Goal: Transaction & Acquisition: Purchase product/service

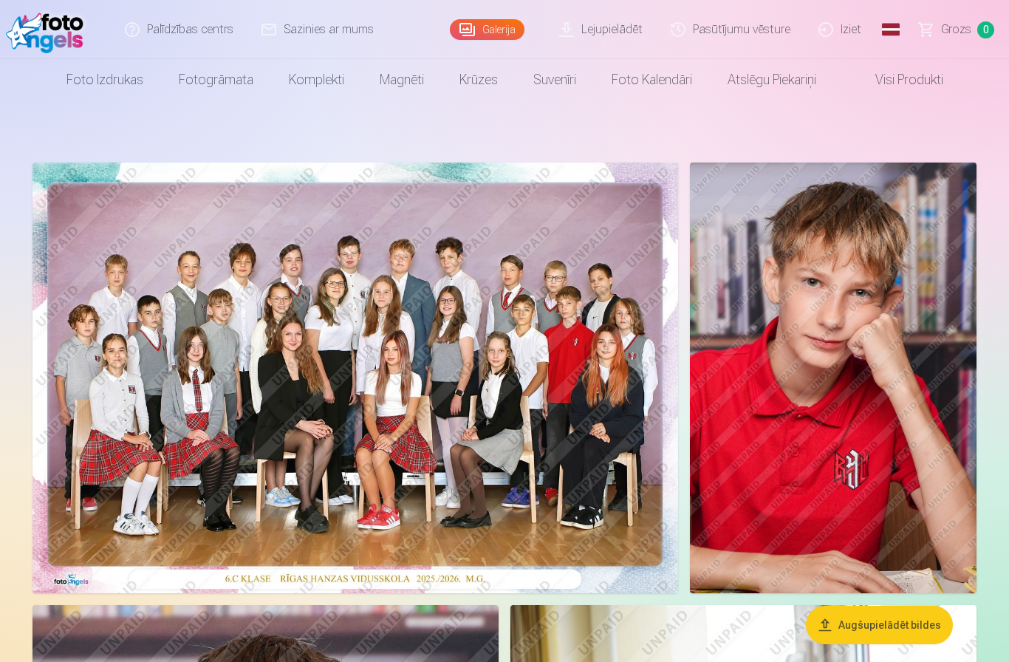
click at [267, 380] on img at bounding box center [356, 378] width 646 height 431
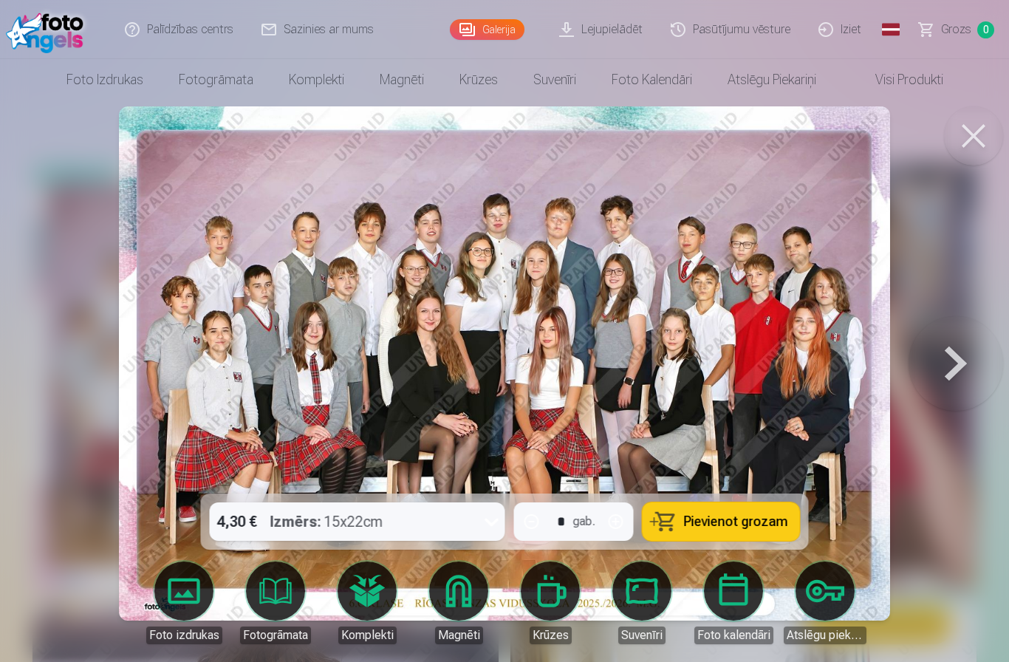
click at [747, 522] on span "Pievienot grozam" at bounding box center [736, 521] width 104 height 13
click at [969, 137] on button at bounding box center [973, 135] width 59 height 59
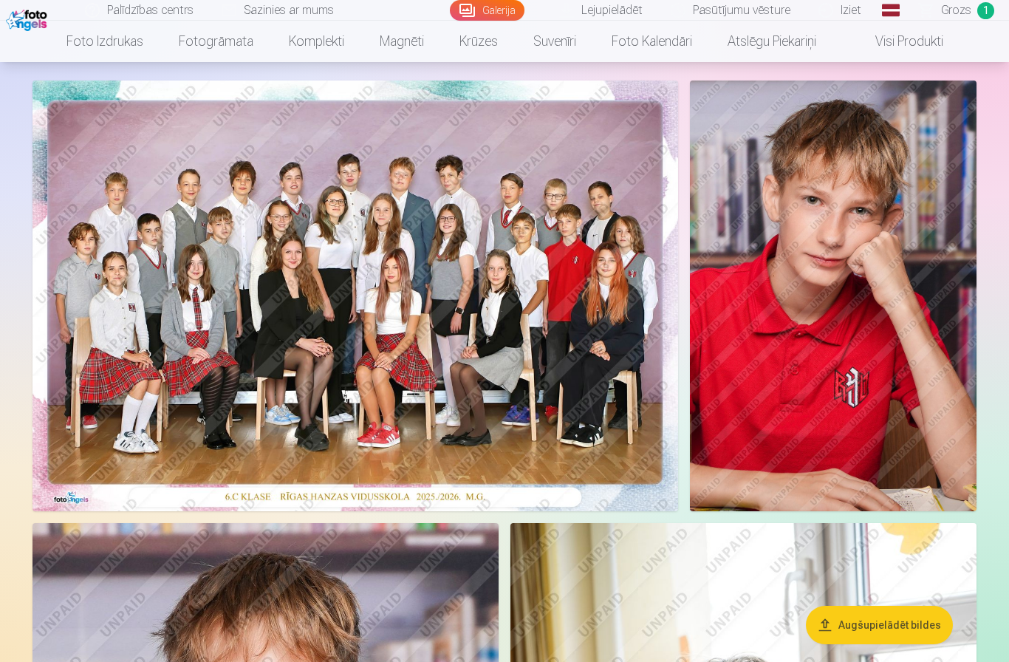
scroll to position [75, 0]
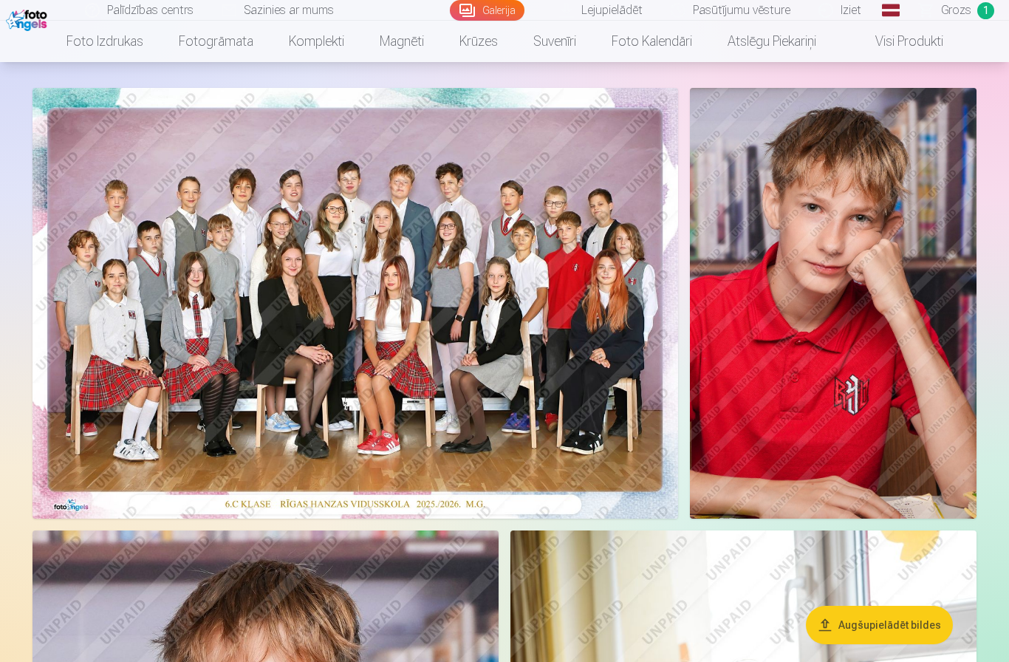
click at [929, 394] on img at bounding box center [833, 303] width 287 height 431
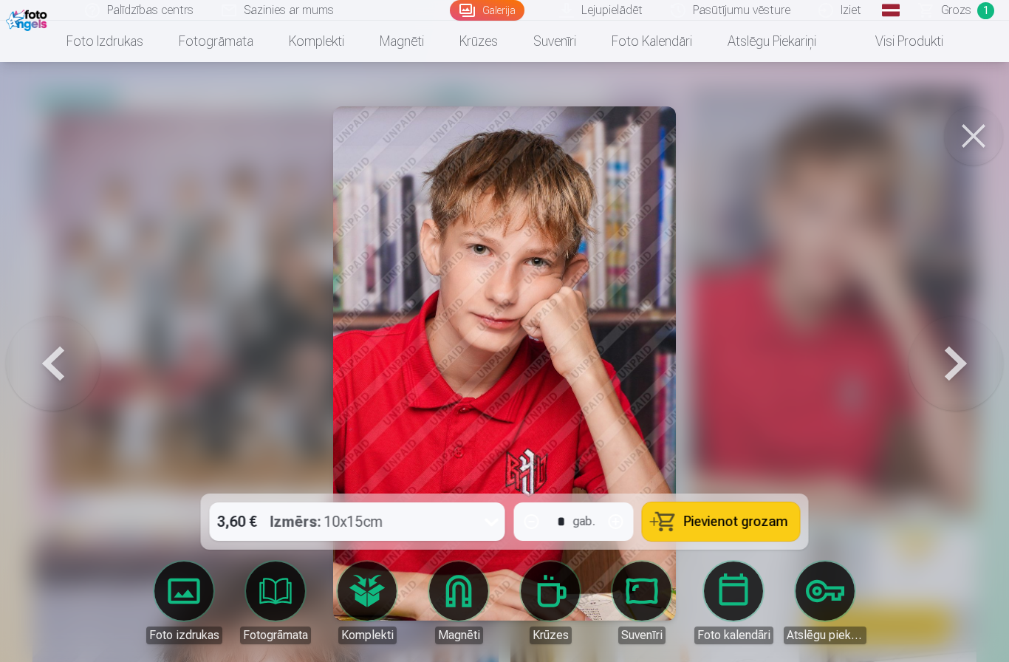
click at [983, 133] on button at bounding box center [973, 135] width 59 height 59
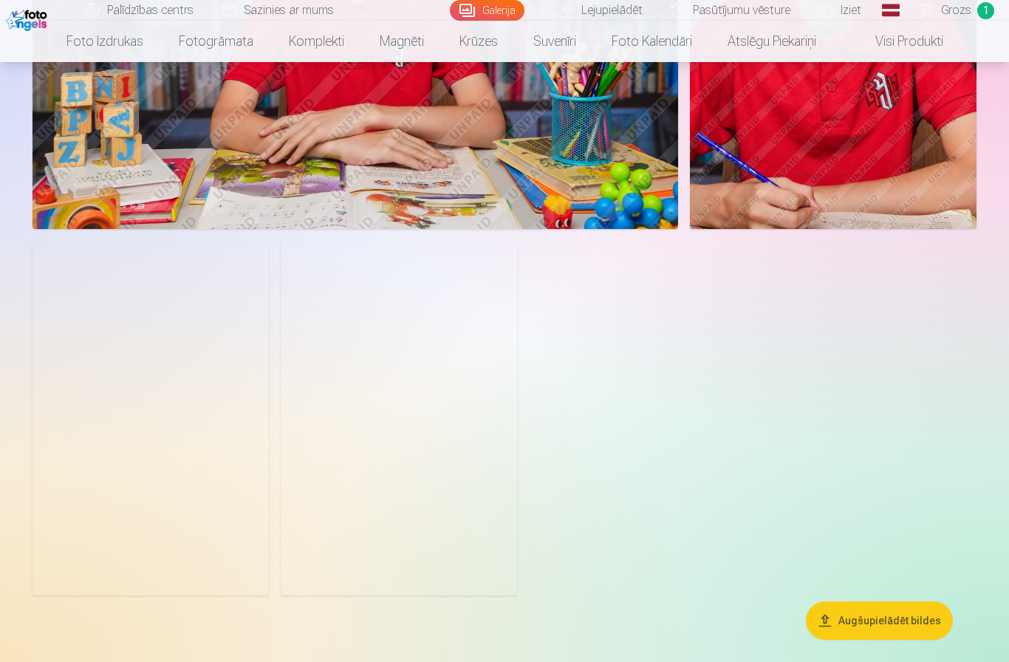
scroll to position [5707, 0]
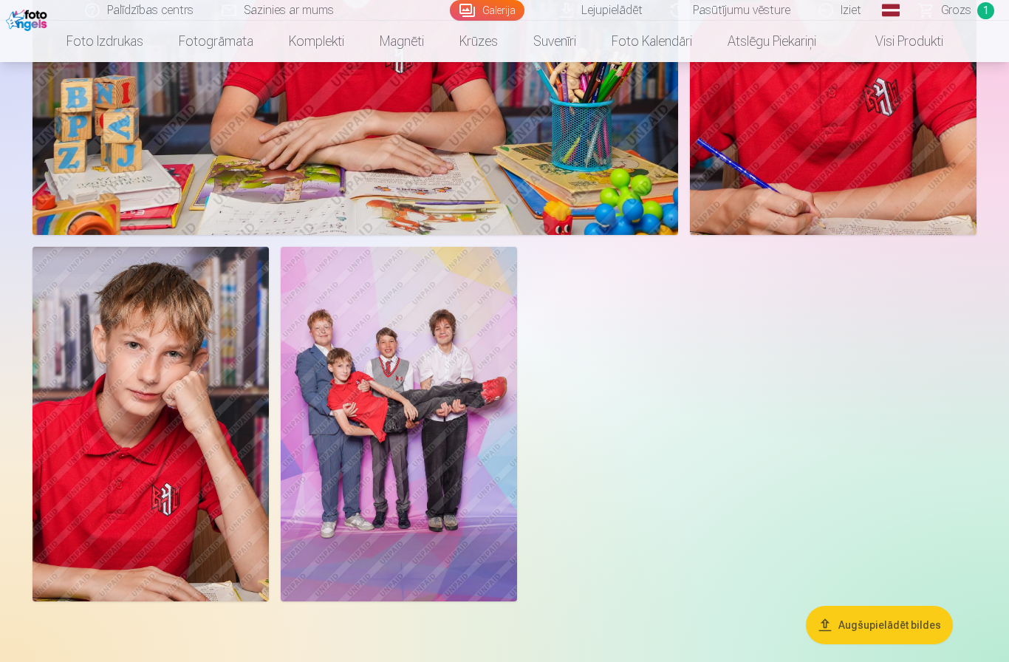
click at [459, 477] on img at bounding box center [399, 424] width 236 height 355
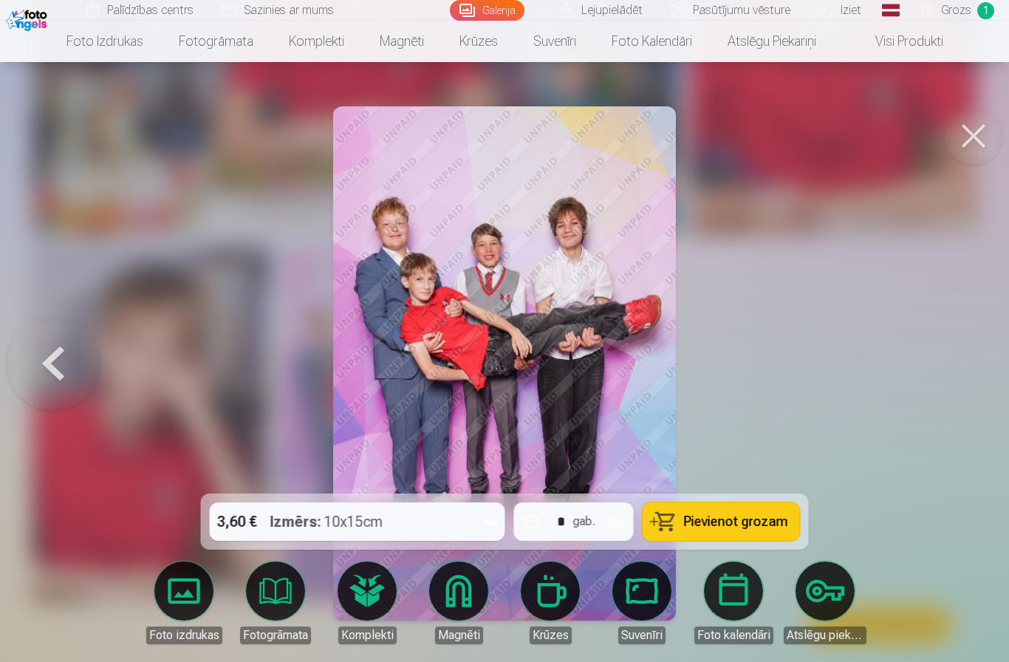
click at [590, 393] on img at bounding box center [504, 363] width 343 height 514
click at [590, 260] on img at bounding box center [504, 363] width 343 height 514
click at [388, 231] on img at bounding box center [504, 363] width 343 height 514
click at [748, 528] on span "Pievienot grozam" at bounding box center [736, 521] width 104 height 13
click at [978, 132] on button at bounding box center [973, 135] width 59 height 59
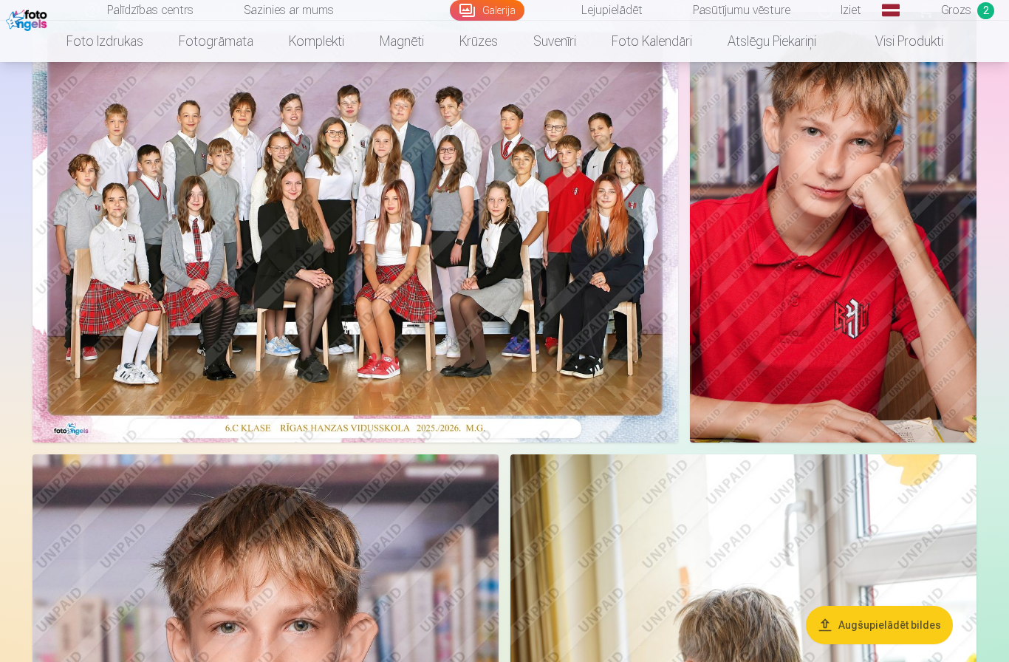
scroll to position [134, 0]
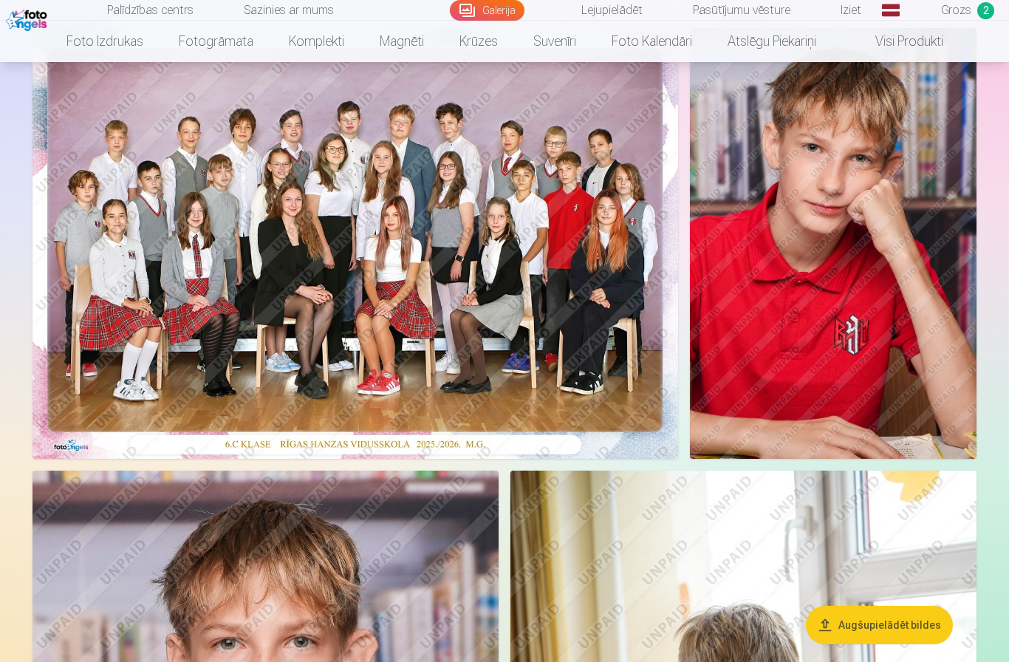
click at [904, 309] on img at bounding box center [833, 243] width 287 height 431
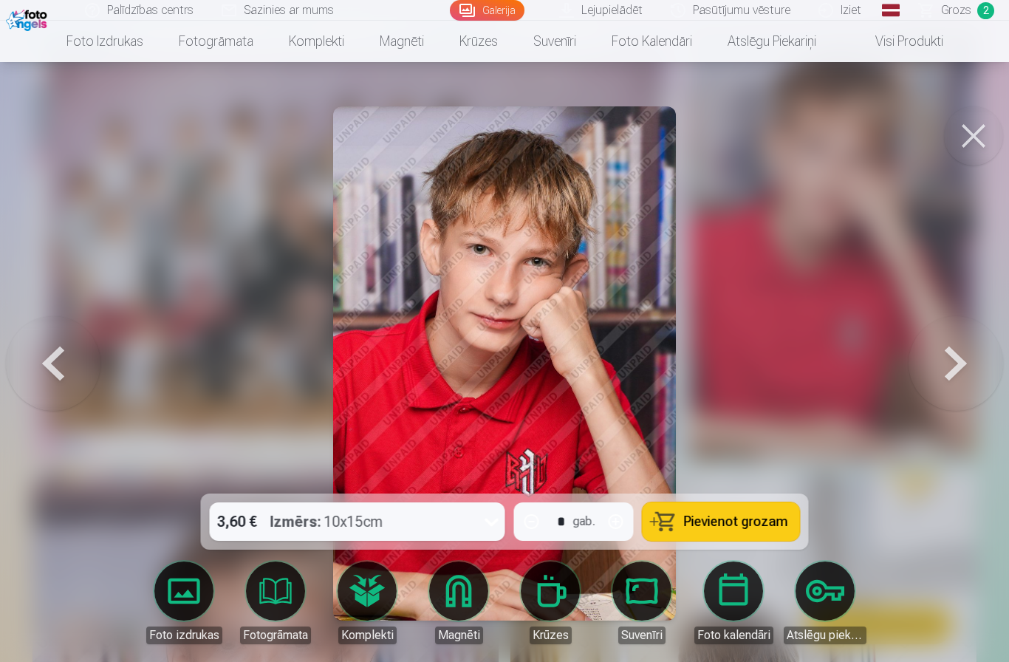
click at [453, 599] on link "Magnēti" at bounding box center [458, 603] width 83 height 83
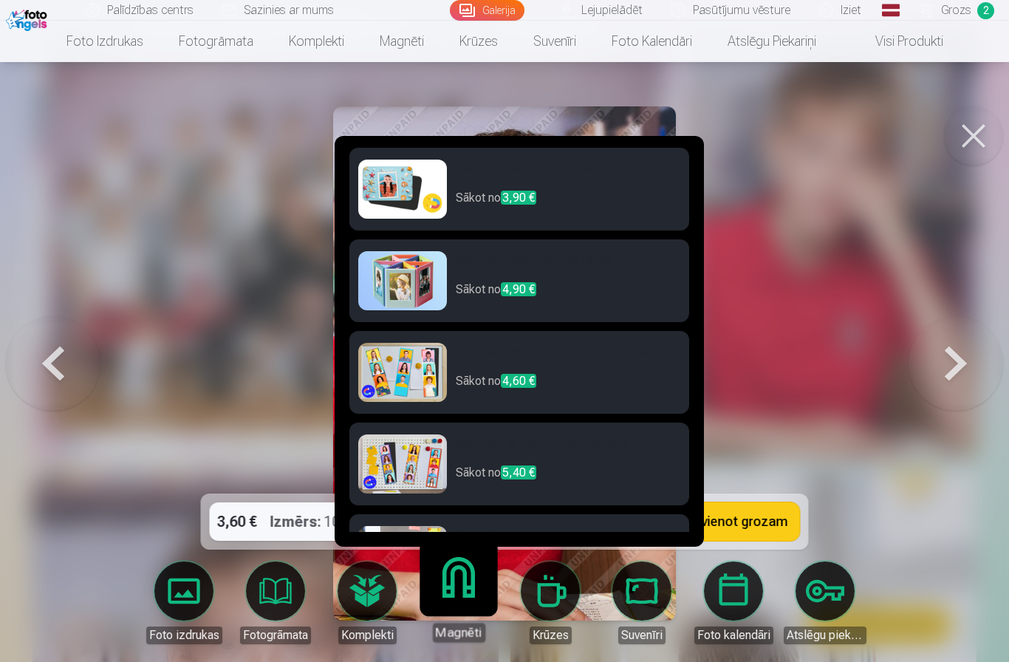
click at [477, 160] on h6 "Personalizēti foto magnēti" at bounding box center [568, 175] width 225 height 30
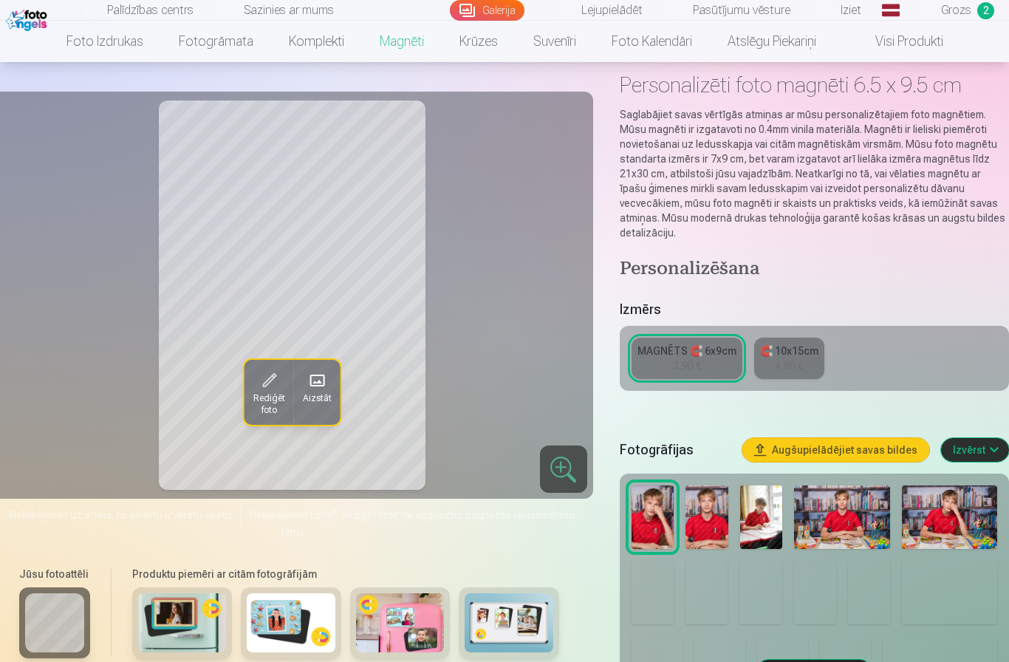
scroll to position [46, 0]
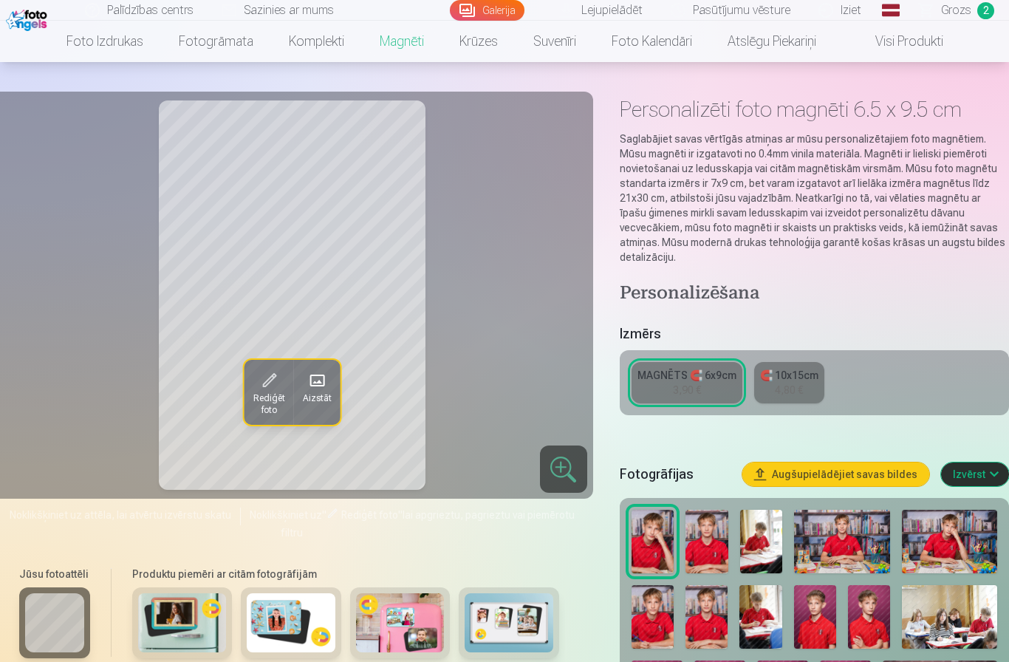
click at [703, 369] on link "MAGNĒTS 🧲 6x9cm 3,90 €" at bounding box center [687, 382] width 111 height 41
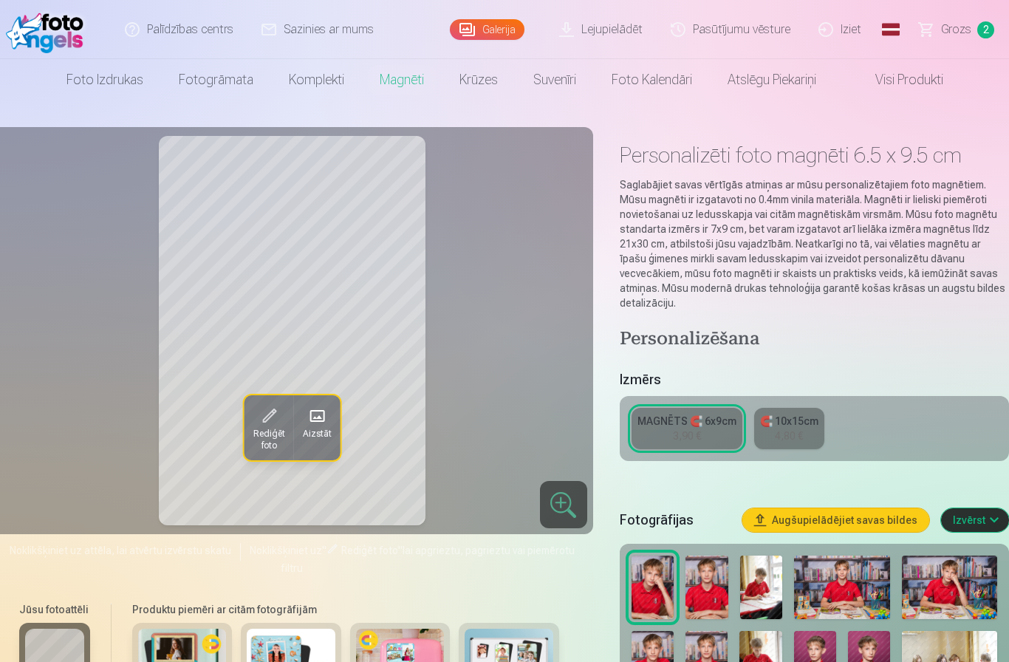
click at [884, 508] on button "Augšupielādējiet savas bildes" at bounding box center [836, 520] width 187 height 24
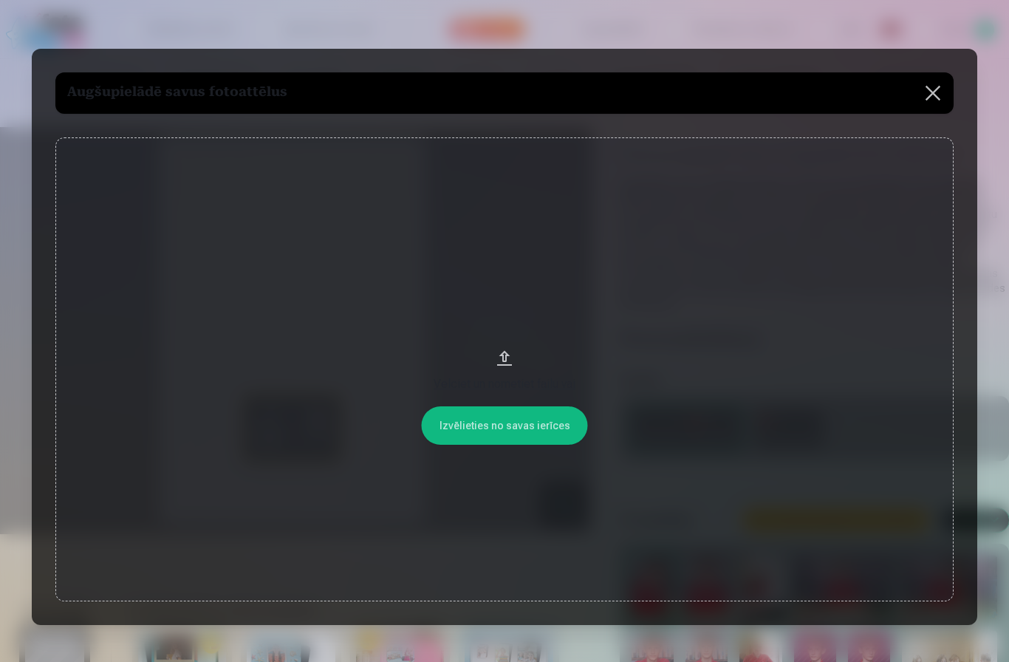
click at [927, 107] on button at bounding box center [933, 92] width 41 height 41
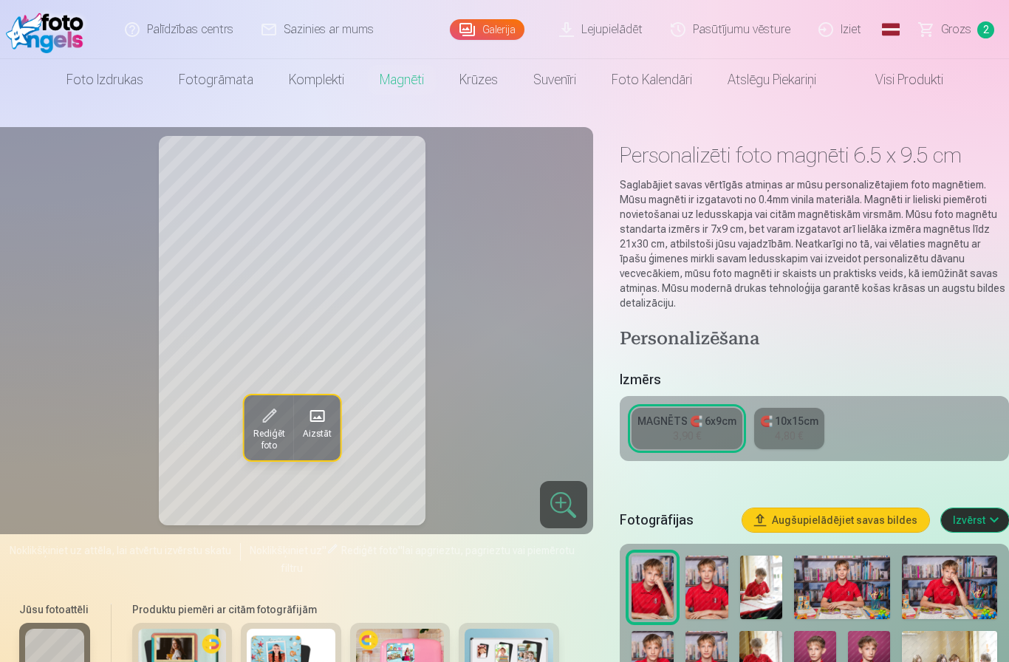
click at [330, 418] on button "Aizstāt" at bounding box center [316, 427] width 47 height 65
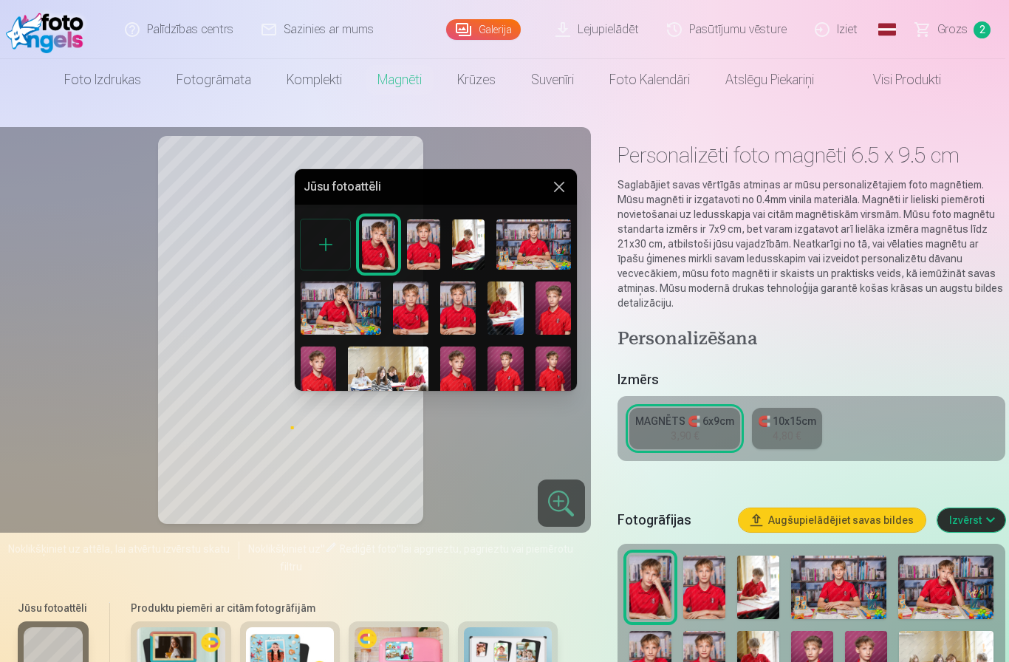
click at [559, 196] on button at bounding box center [559, 187] width 18 height 18
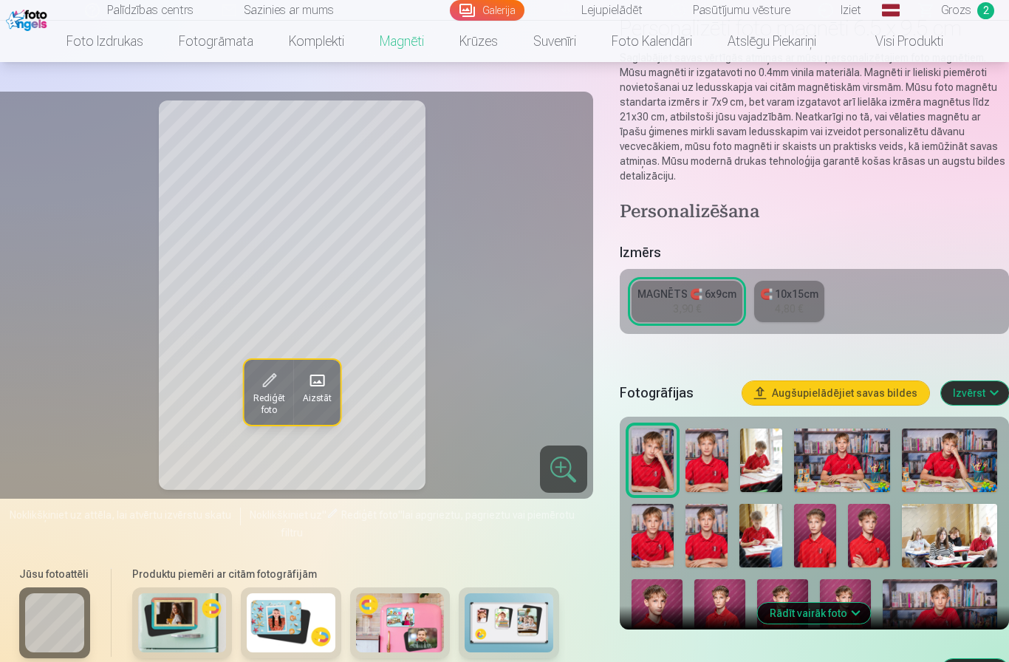
scroll to position [140, 0]
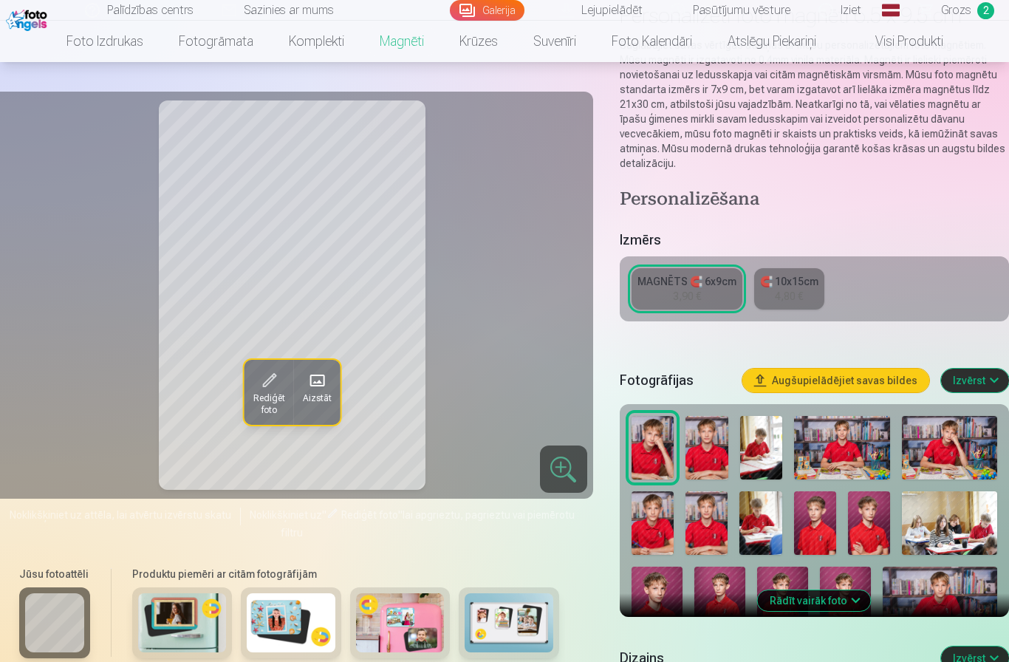
click at [896, 369] on button "Augšupielādējiet savas bildes" at bounding box center [836, 381] width 187 height 24
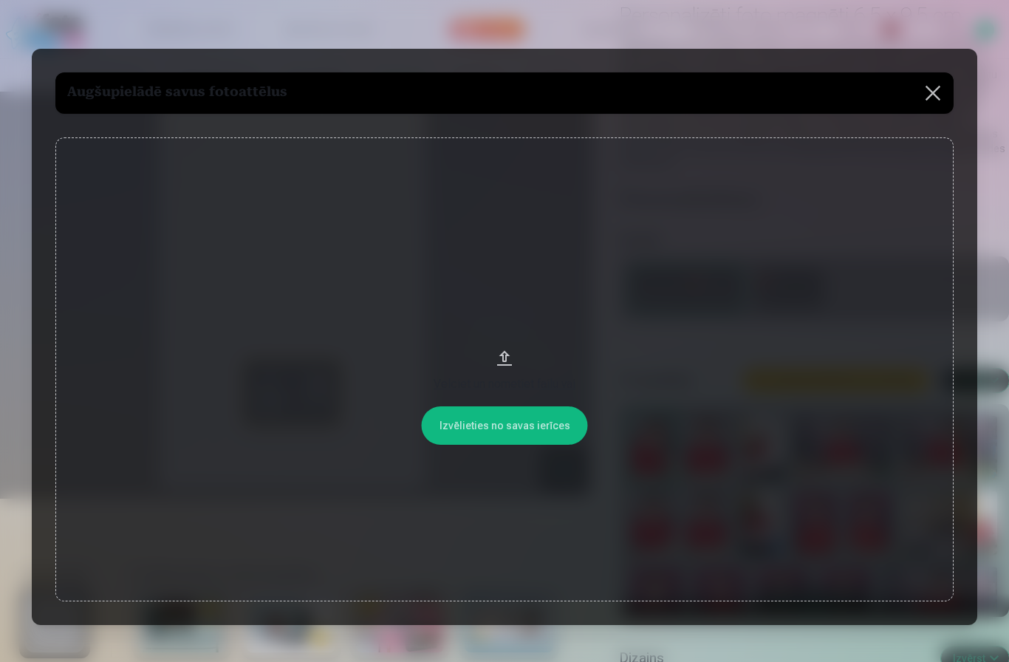
click at [947, 86] on button at bounding box center [933, 92] width 41 height 41
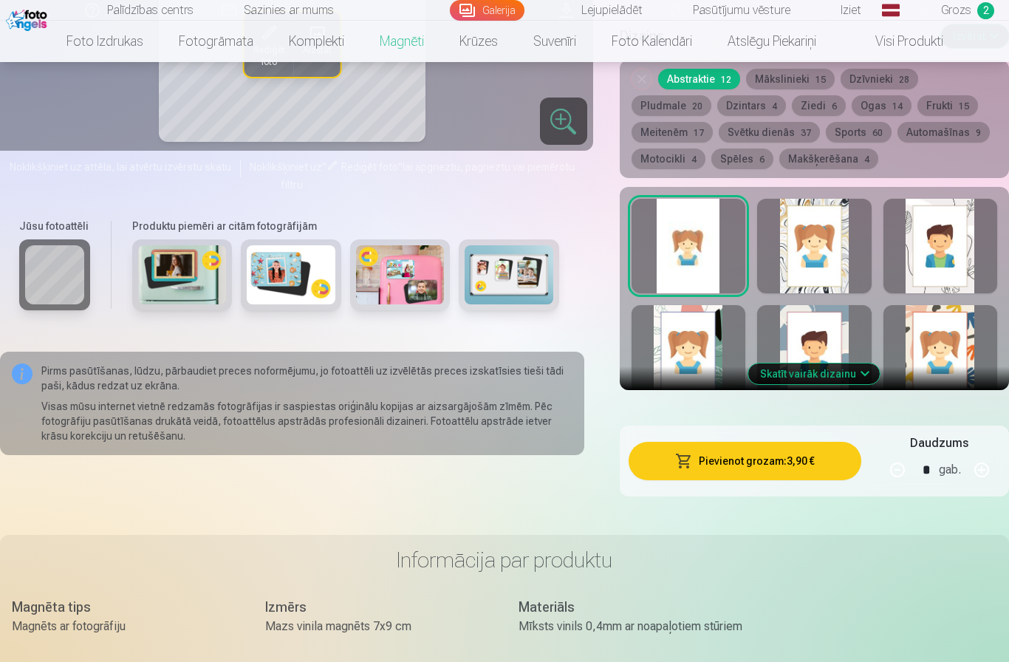
scroll to position [740, 0]
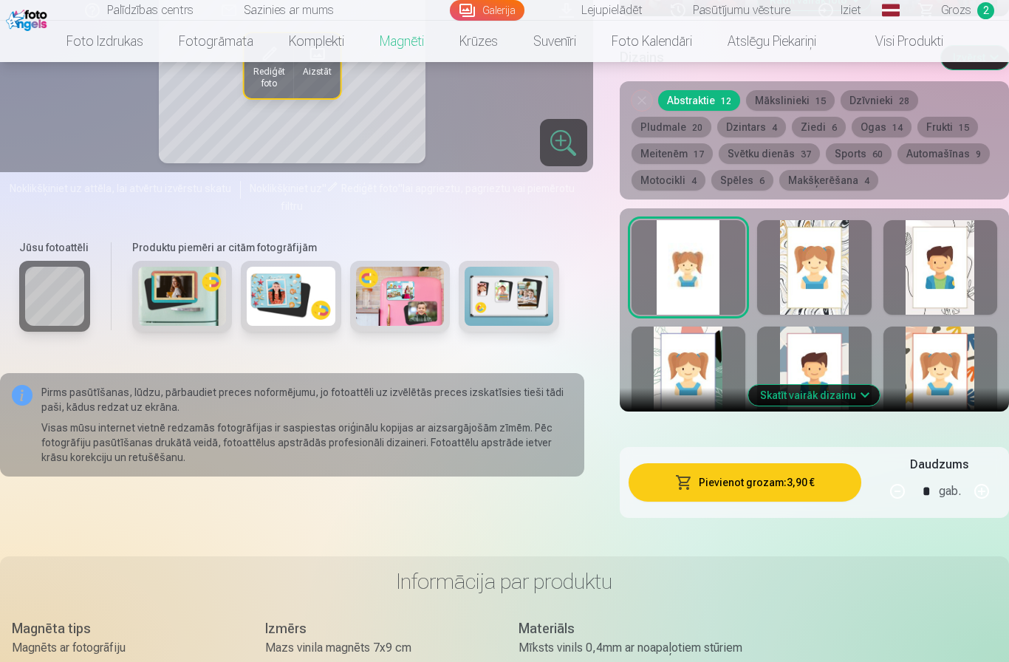
click at [862, 385] on button "Skatīt vairāk dizainu" at bounding box center [815, 395] width 132 height 21
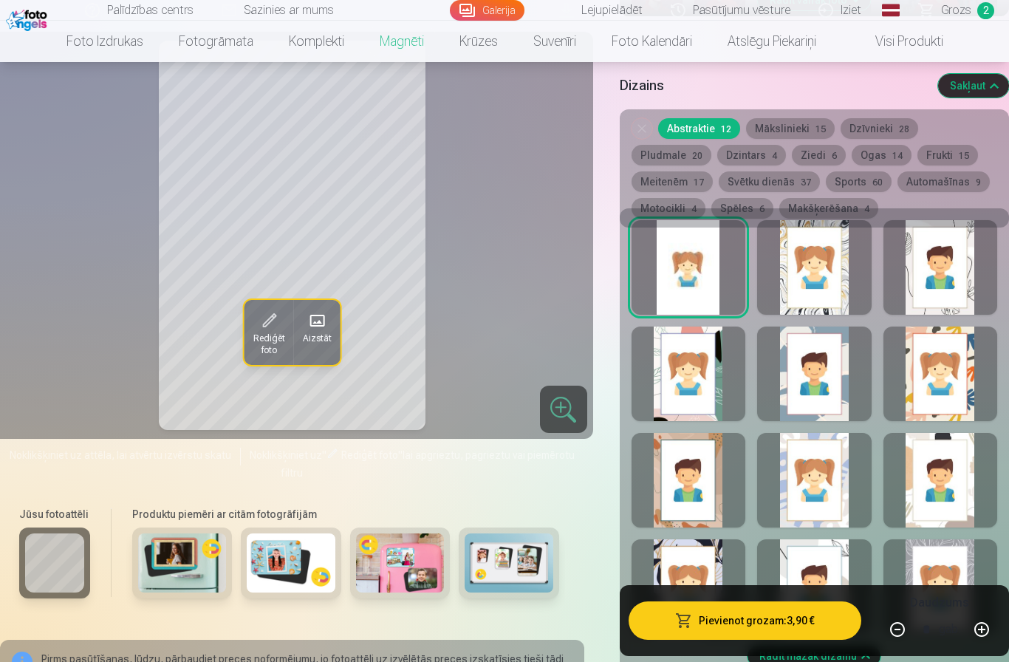
click at [791, 640] on button "Pievienot grozam : 3,90 €" at bounding box center [745, 620] width 233 height 38
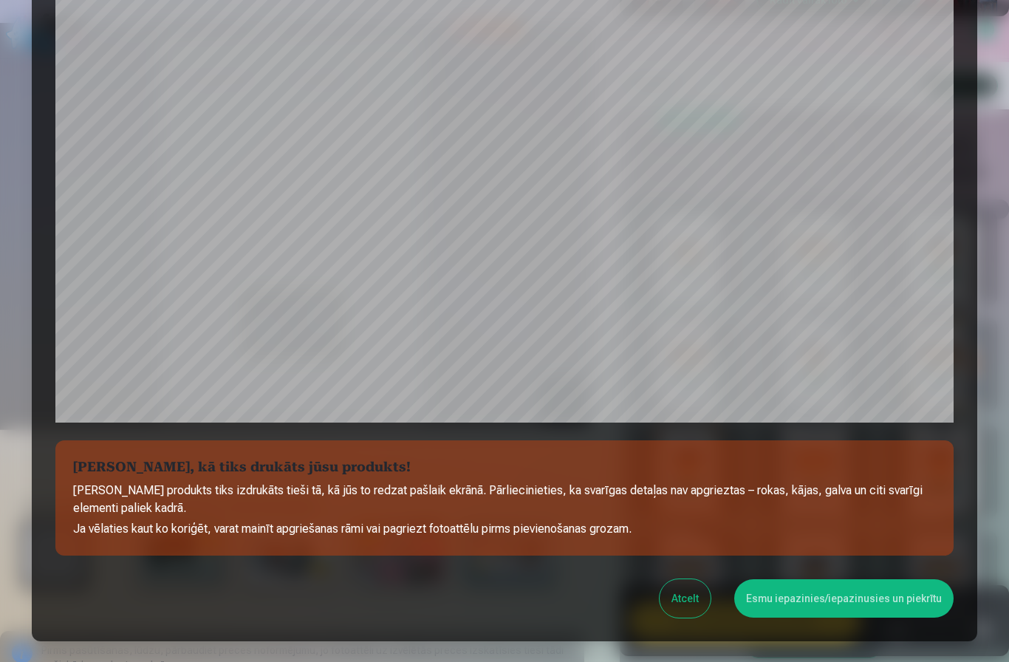
scroll to position [350, 0]
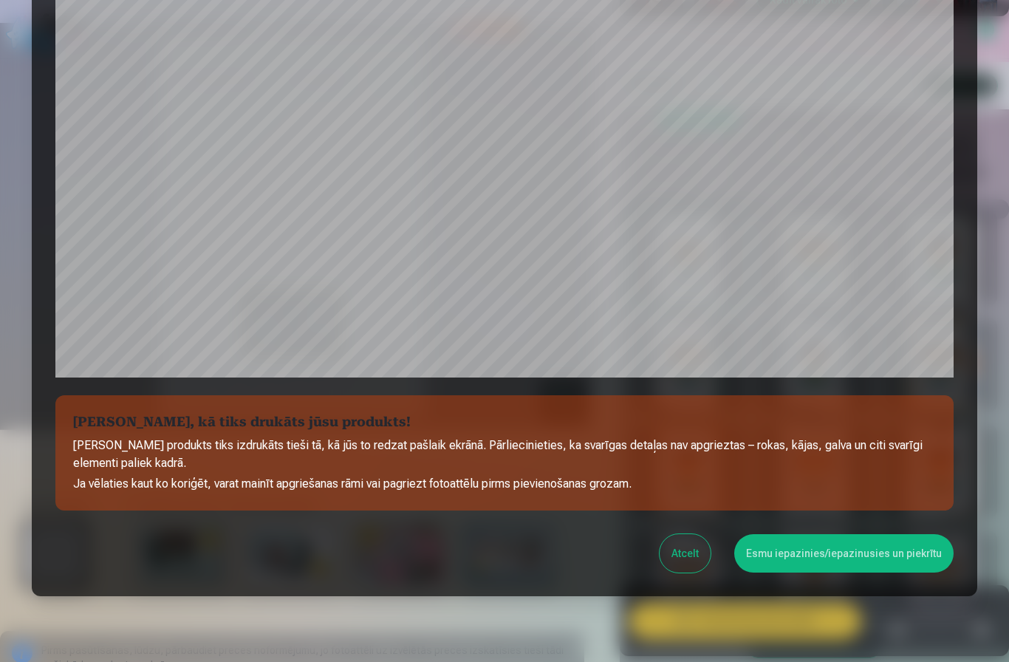
click at [898, 553] on button "Esmu iepazinies/iepazinusies un piekrītu" at bounding box center [843, 553] width 219 height 38
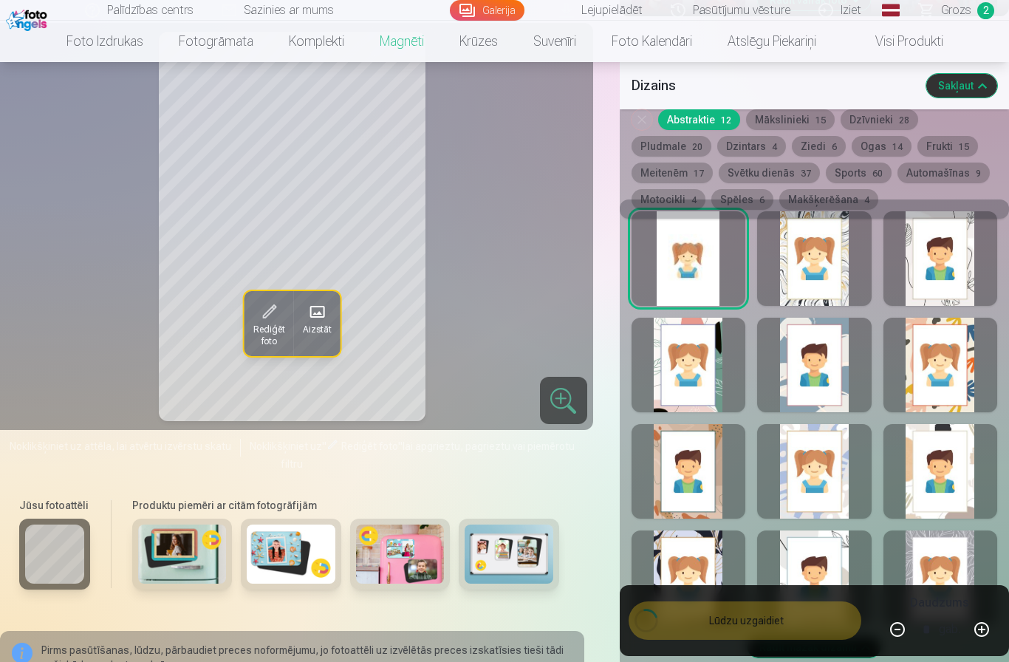
scroll to position [0, 0]
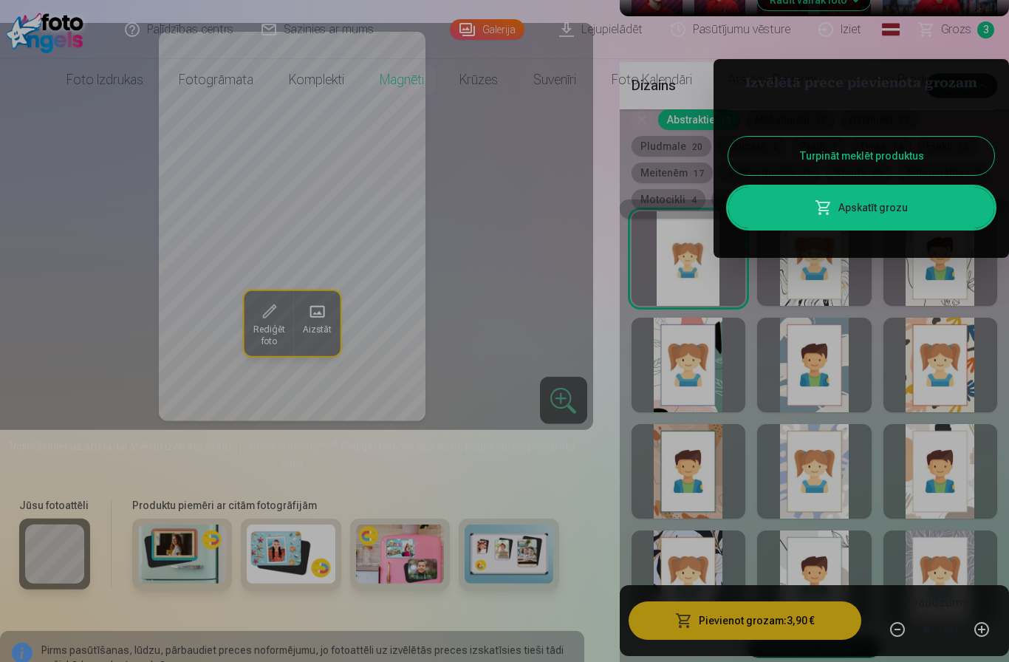
click at [816, 661] on div at bounding box center [504, 331] width 1009 height 662
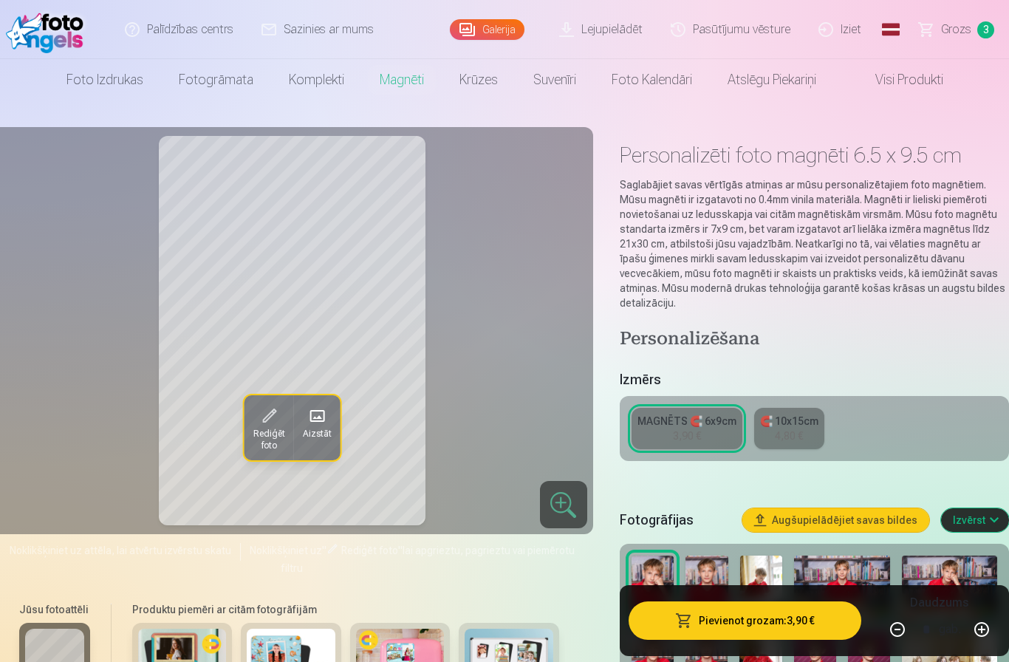
click at [845, 30] on link "Iziet" at bounding box center [840, 29] width 71 height 59
